Goal: Task Accomplishment & Management: Use online tool/utility

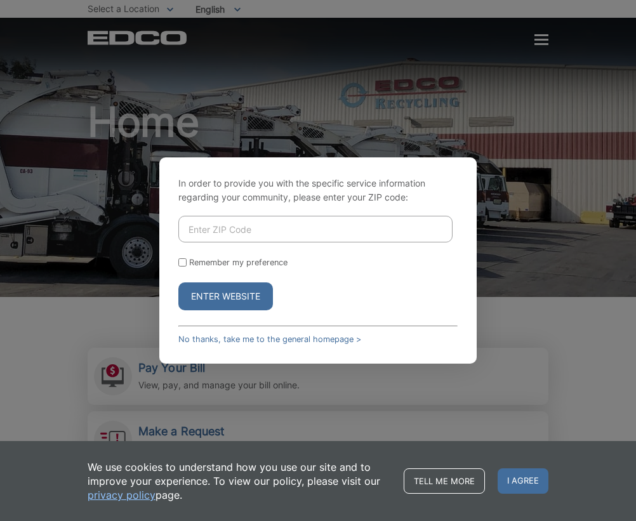
click at [315, 227] on input "Enter ZIP Code" at bounding box center [315, 229] width 274 height 27
type input "92024"
click at [192, 265] on label "Remember my preference" at bounding box center [238, 263] width 98 height 10
click at [186, 265] on input "Remember my preference" at bounding box center [182, 262] width 8 height 8
checkbox input "true"
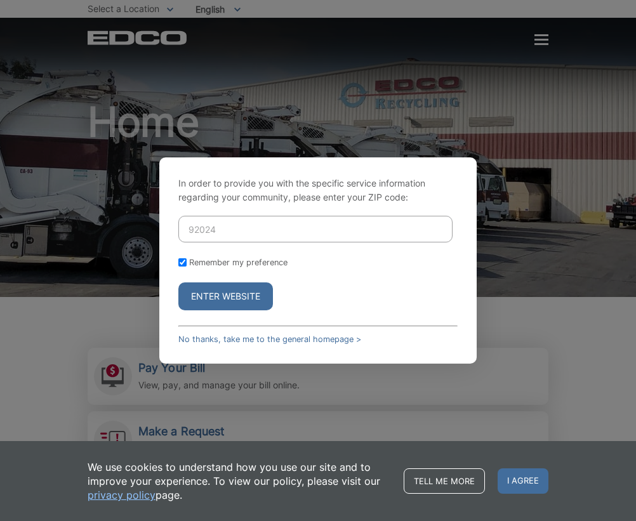
click at [230, 292] on button "Enter Website" at bounding box center [225, 296] width 95 height 28
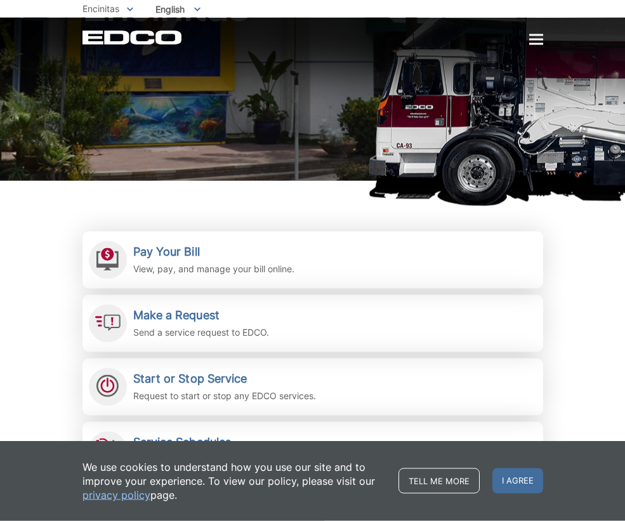
scroll to position [129, 0]
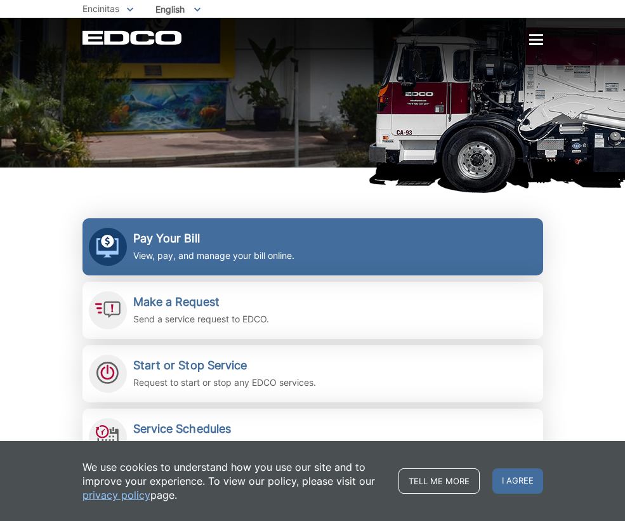
click at [166, 236] on h2 "Pay Your Bill" at bounding box center [213, 239] width 161 height 14
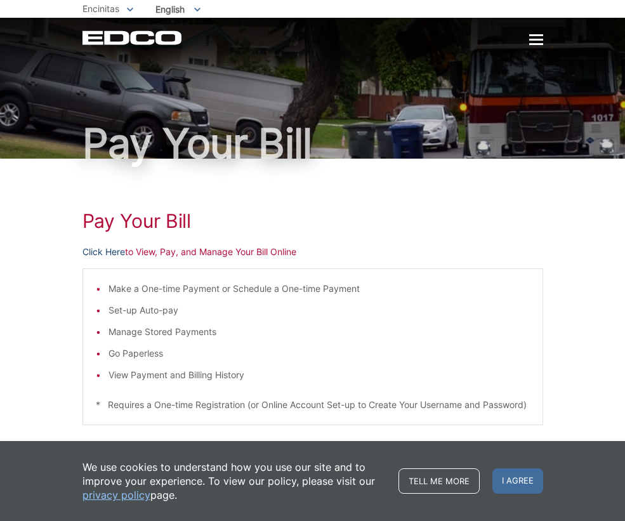
click at [102, 255] on link "Click Here" at bounding box center [103, 252] width 43 height 14
